Goal: Navigation & Orientation: Find specific page/section

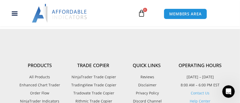
scroll to position [1505, 0]
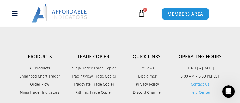
click at [173, 13] on span "MEMBERS AREA" at bounding box center [185, 14] width 35 height 4
